Goal: Information Seeking & Learning: Find contact information

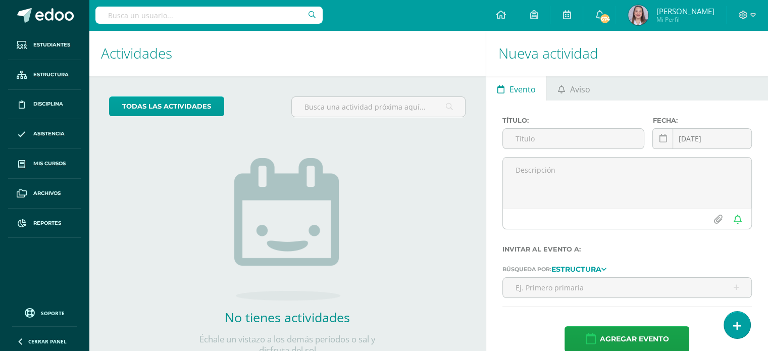
click at [224, 16] on input "text" at bounding box center [208, 15] width 227 height 17
type input "natasha"
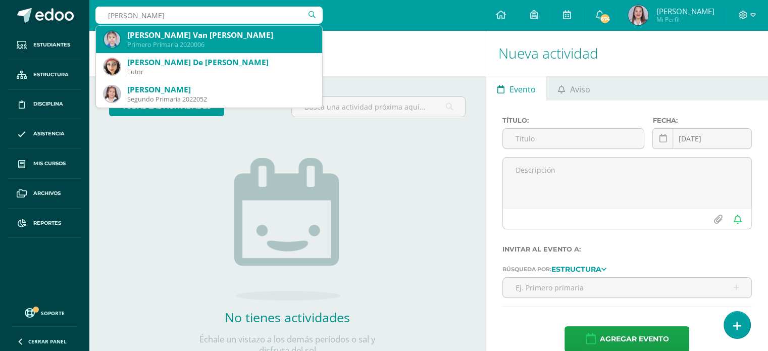
click at [189, 38] on div "[PERSON_NAME] Van [PERSON_NAME]" at bounding box center [220, 35] width 187 height 11
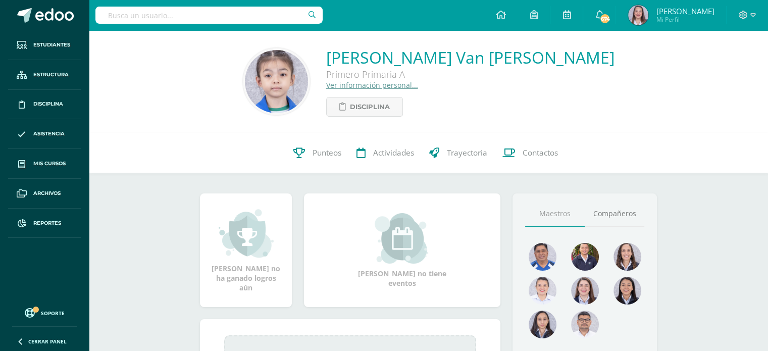
click at [386, 87] on link "Ver información personal..." at bounding box center [372, 85] width 92 height 10
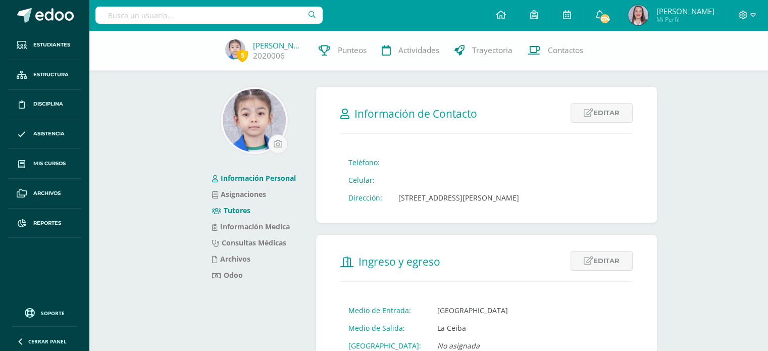
click at [242, 206] on link "Tutores" at bounding box center [231, 211] width 38 height 10
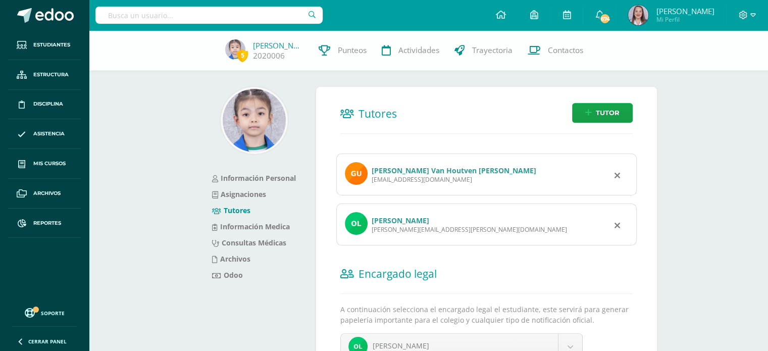
click at [409, 171] on link "[PERSON_NAME] Van Houtven [PERSON_NAME]" at bounding box center [454, 171] width 165 height 10
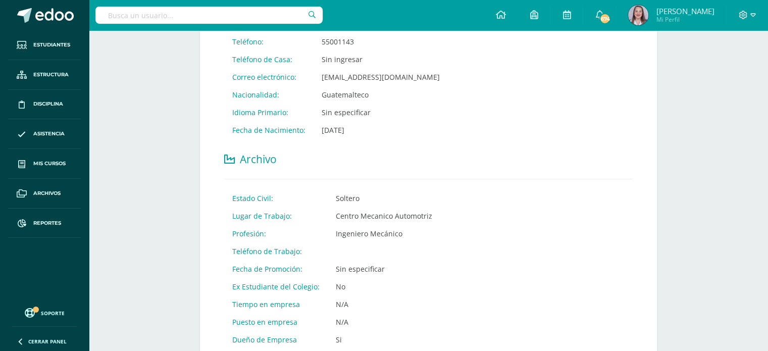
scroll to position [233, 0]
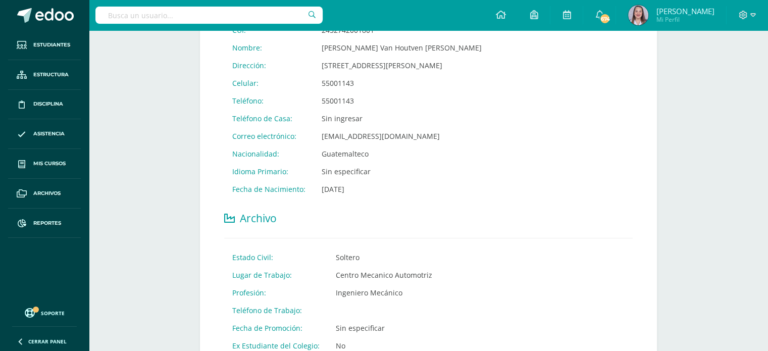
drag, startPoint x: 350, startPoint y: 190, endPoint x: 379, endPoint y: 190, distance: 29.3
click at [379, 190] on td "Dic. 15, 1978" at bounding box center [402, 189] width 176 height 18
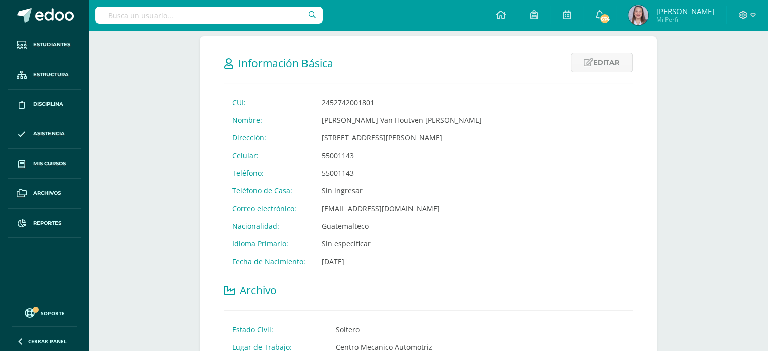
scroll to position [132, 0]
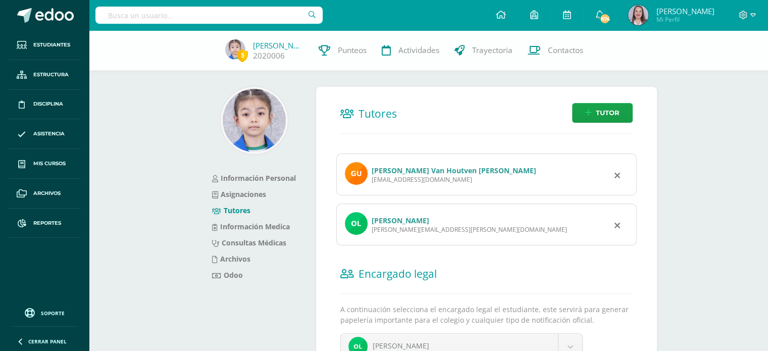
click at [383, 216] on link "[PERSON_NAME]" at bounding box center [401, 221] width 58 height 10
